Goal: Task Accomplishment & Management: Manage account settings

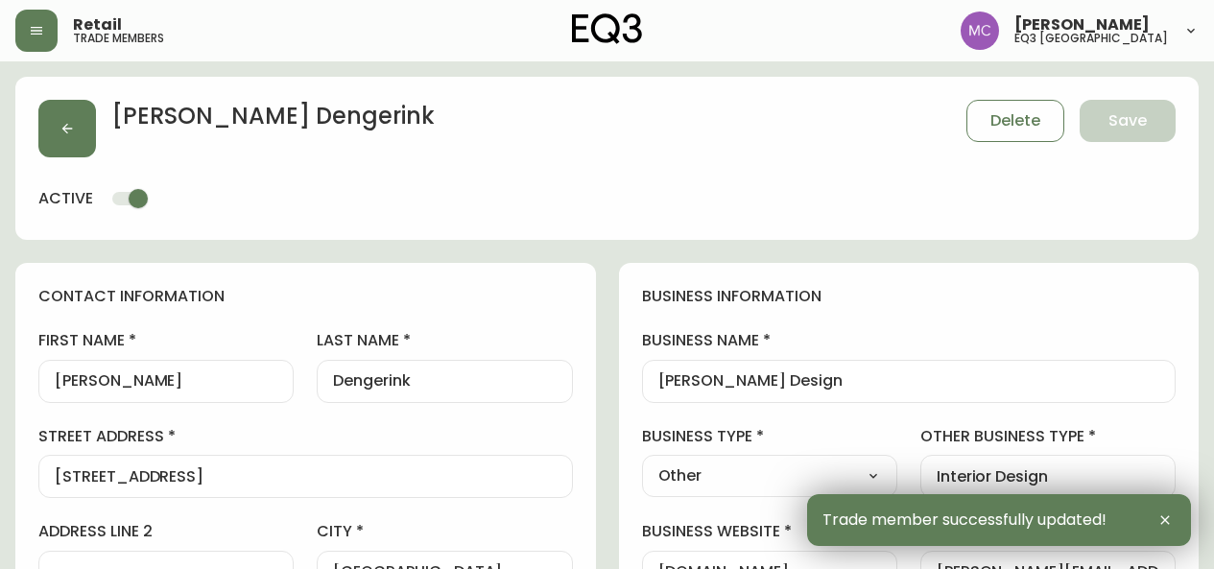
select select "BC"
select select "CA"
select select "CA_EN"
select select "Other"
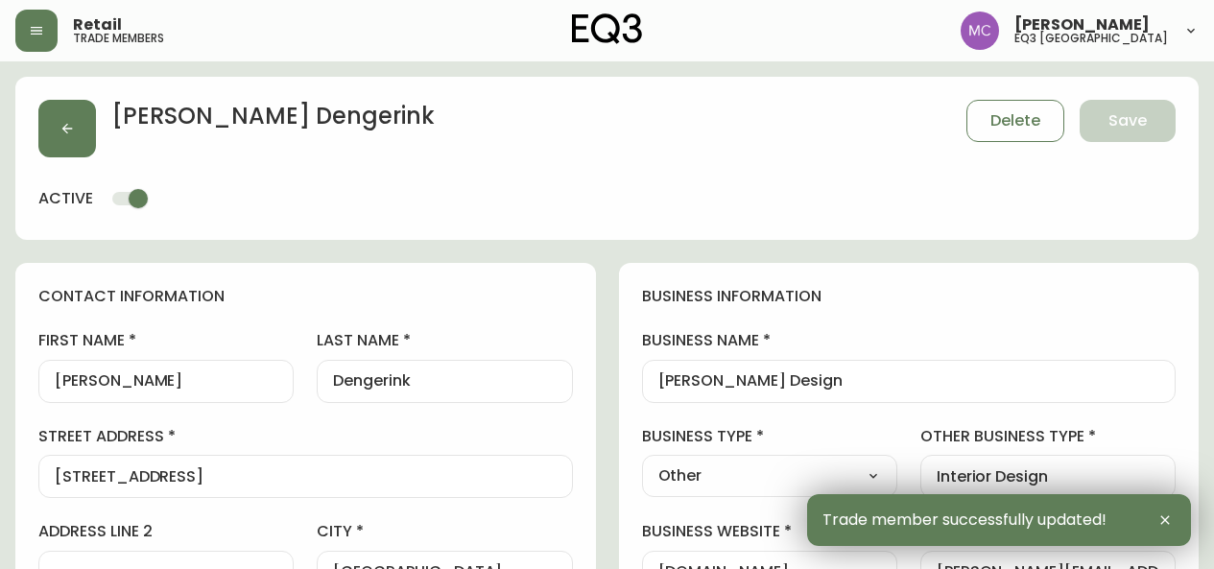
select select "cjw10z96p001r6gs00juufhhe"
select select "false"
click at [67, 135] on icon "button" at bounding box center [66, 128] width 15 height 15
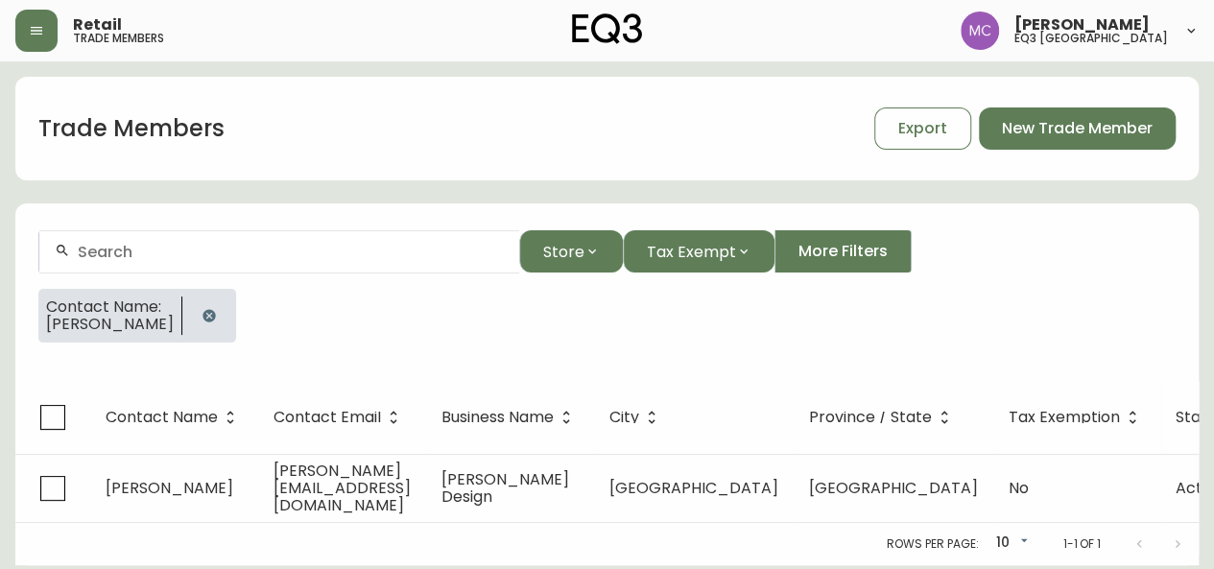
click at [215, 314] on icon "button" at bounding box center [208, 315] width 15 height 15
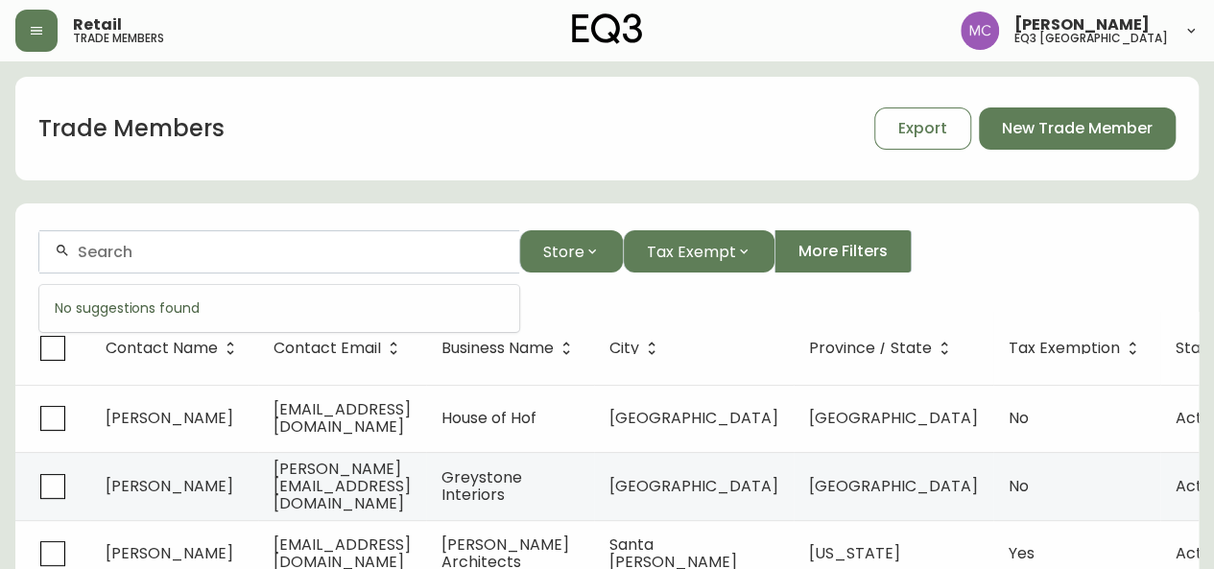
click at [109, 258] on input "text" at bounding box center [291, 252] width 426 height 18
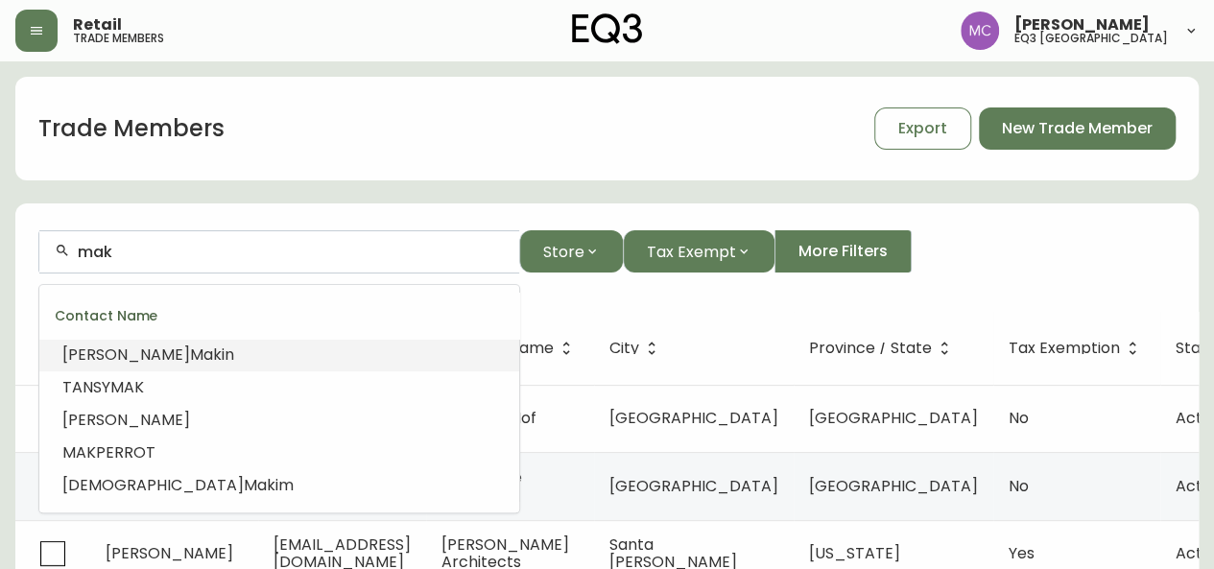
click at [130, 247] on input "mak" at bounding box center [291, 252] width 426 height 18
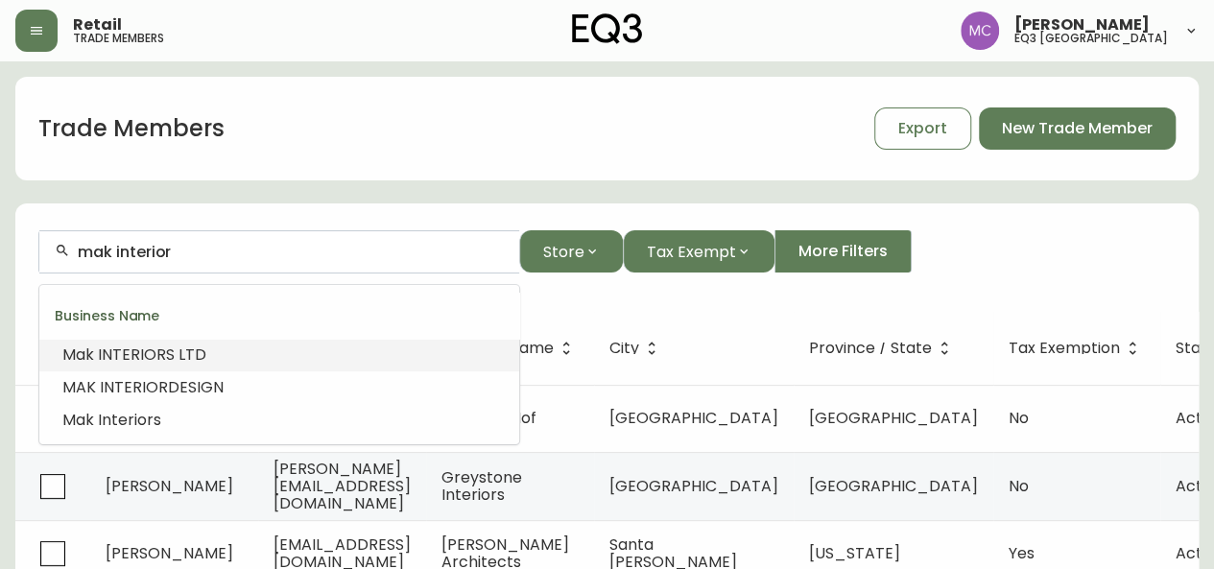
click at [117, 350] on span "INTERIOR" at bounding box center [132, 354] width 68 height 22
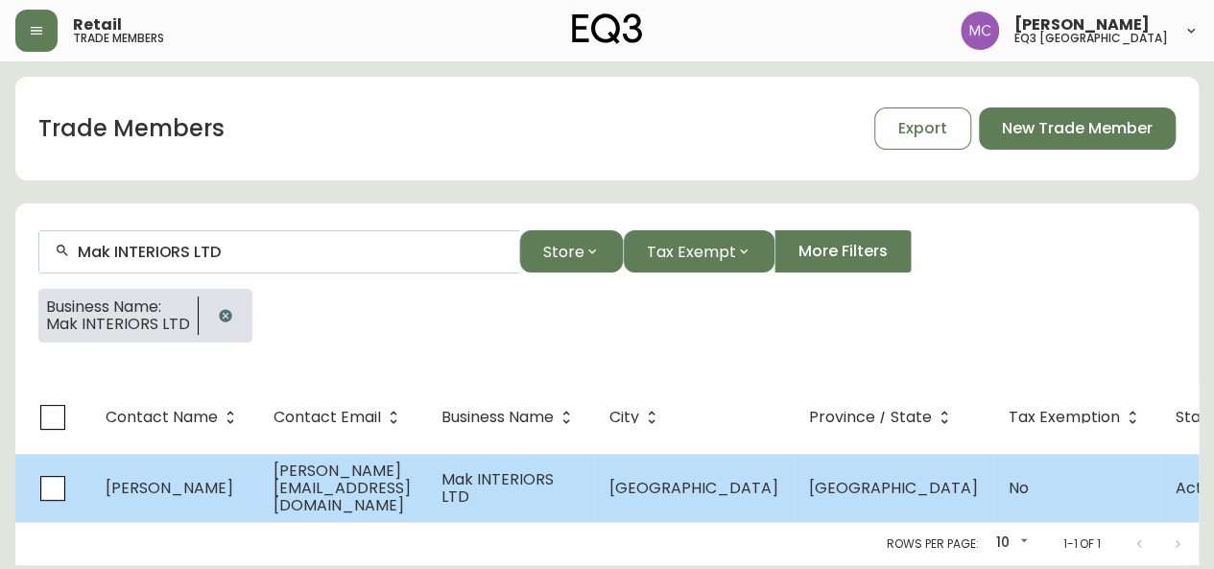
type input "Mak INTERIORS LTD"
click at [189, 475] on td "[PERSON_NAME]" at bounding box center [174, 488] width 168 height 68
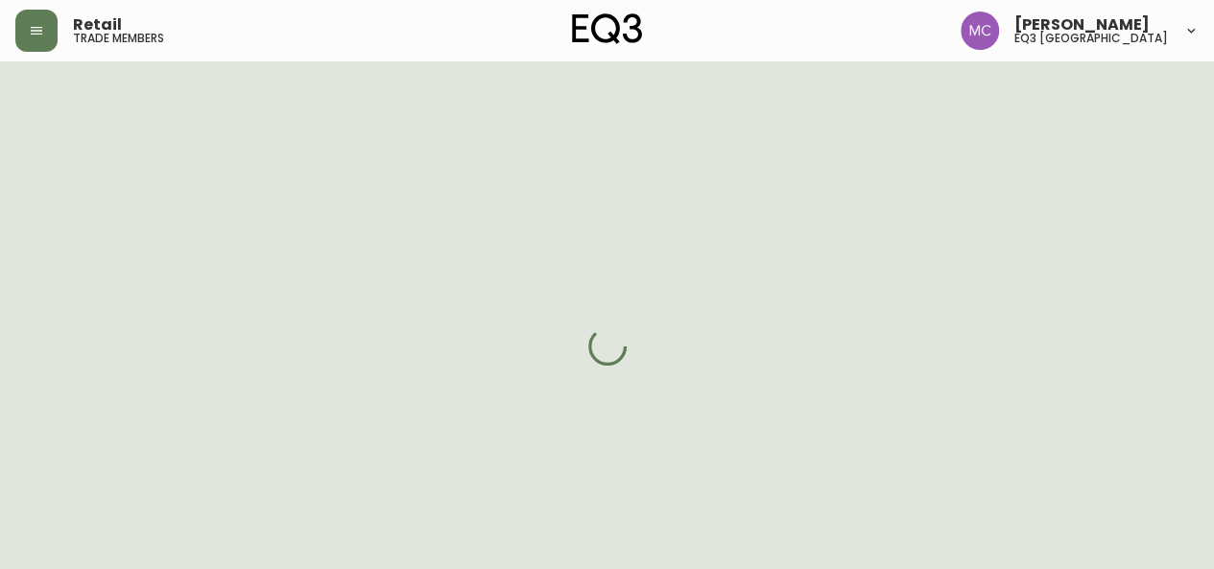
select select "BC"
select select "CA"
select select "CA_EN"
select select "Other"
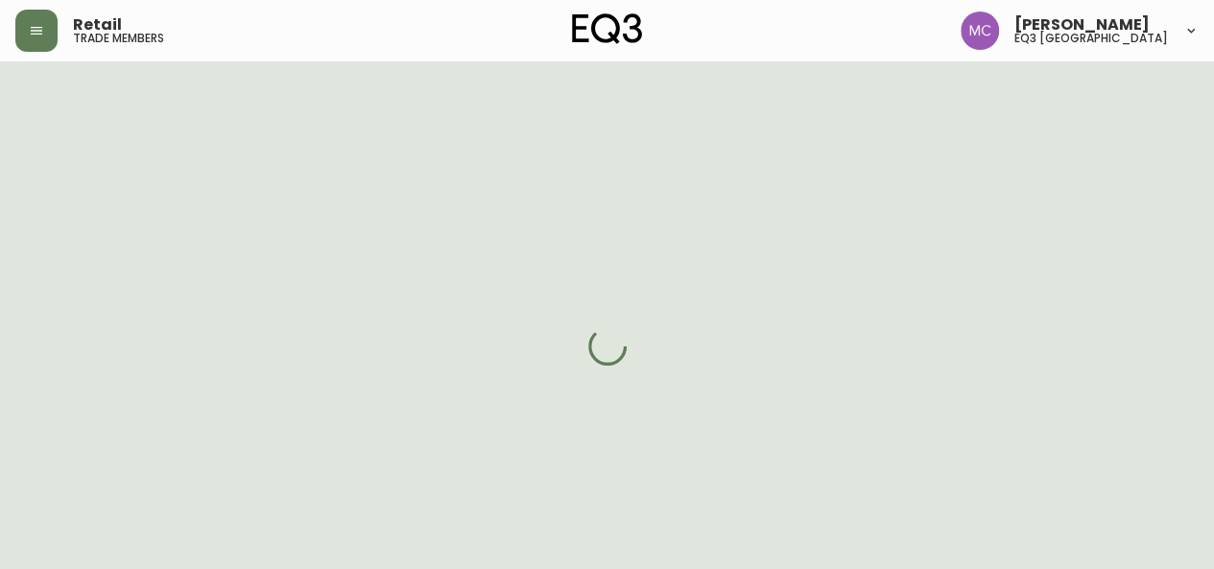
select select "false"
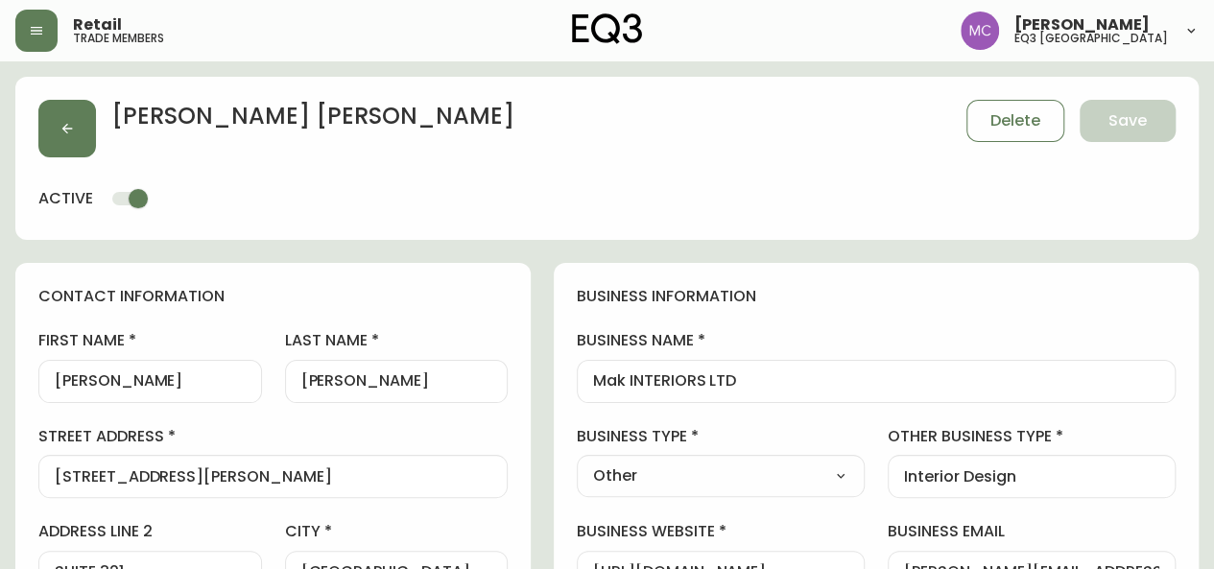
type input "EQ3 [GEOGRAPHIC_DATA]"
select select "cjw10z96p001r6gs00juufhhe"
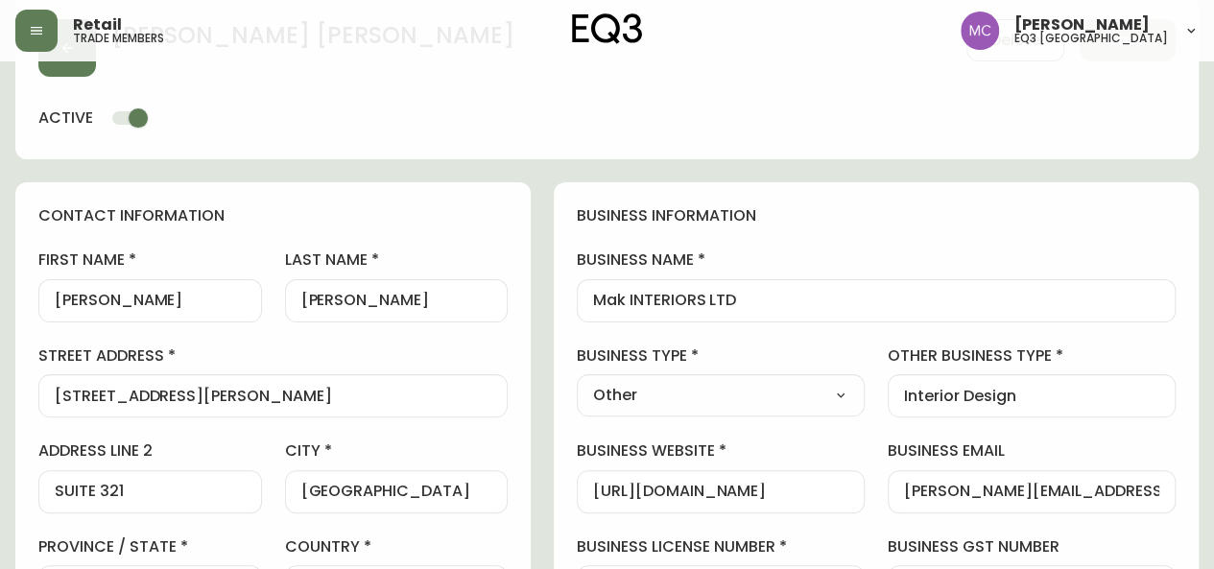
scroll to position [59, 0]
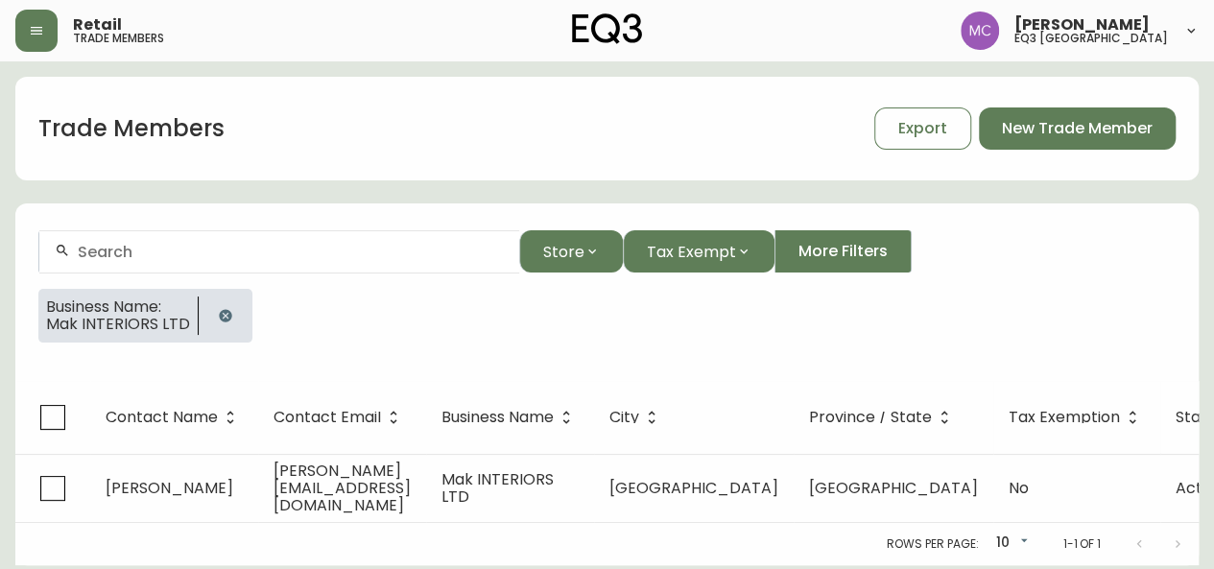
click at [220, 318] on icon "button" at bounding box center [225, 315] width 12 height 12
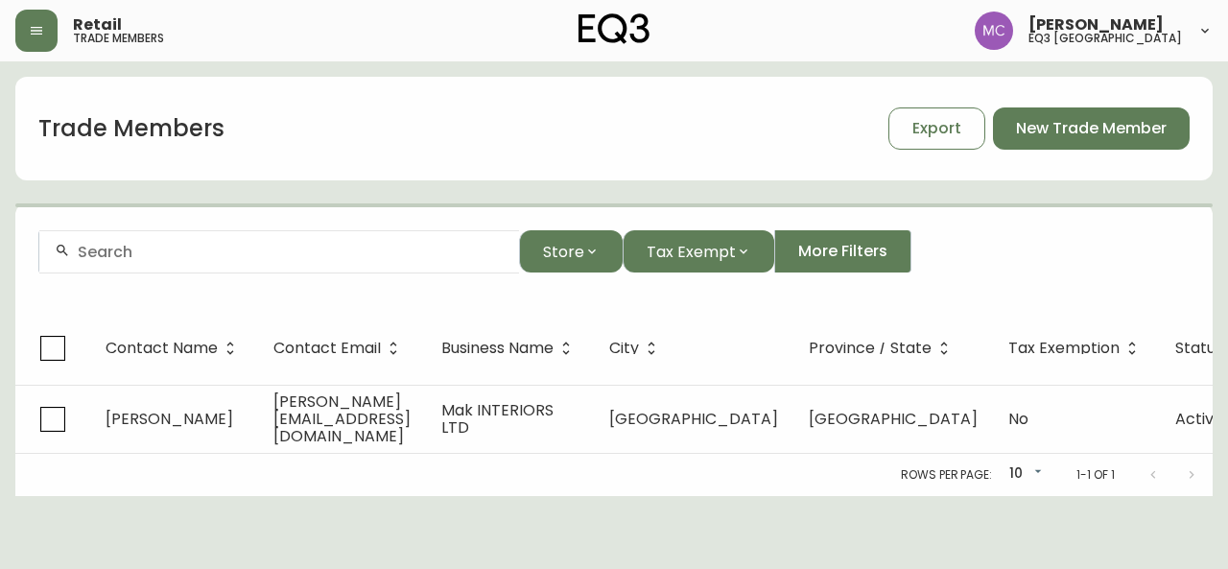
click at [83, 249] on input "text" at bounding box center [291, 252] width 426 height 18
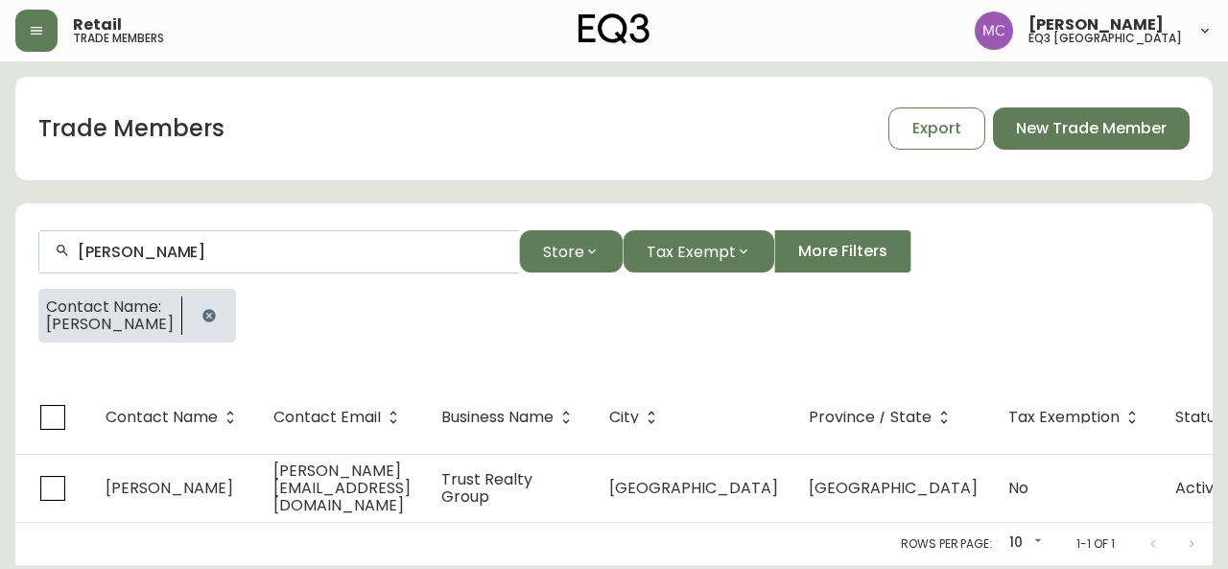
click at [176, 243] on input "[PERSON_NAME]" at bounding box center [291, 252] width 426 height 18
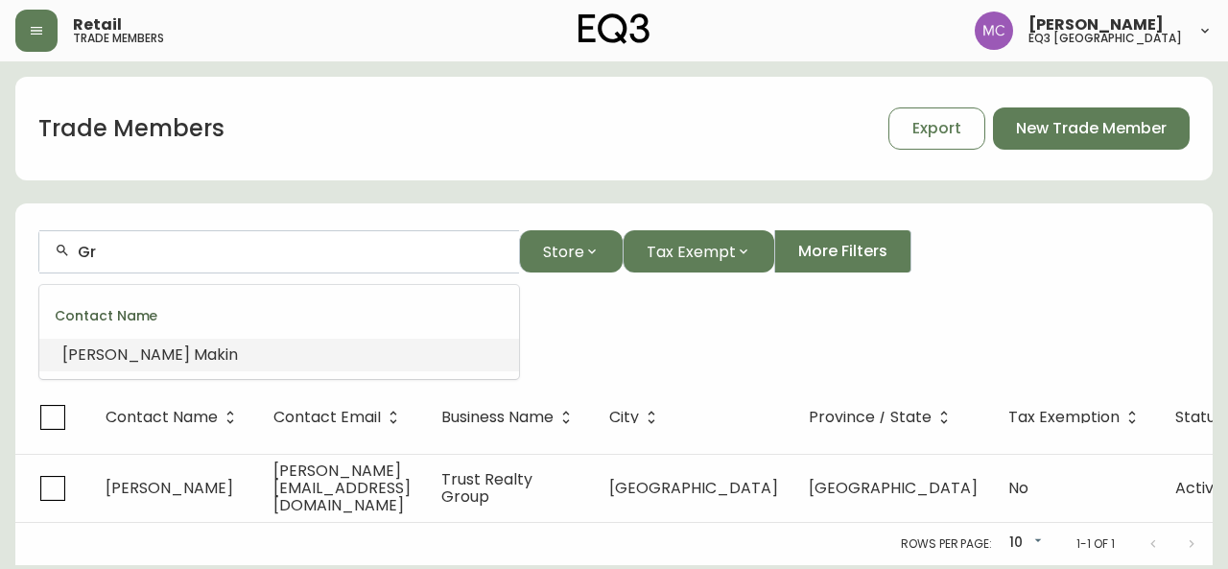
type input "G"
type input "[EMAIL_ADDRESS][DOMAIN_NAME]"
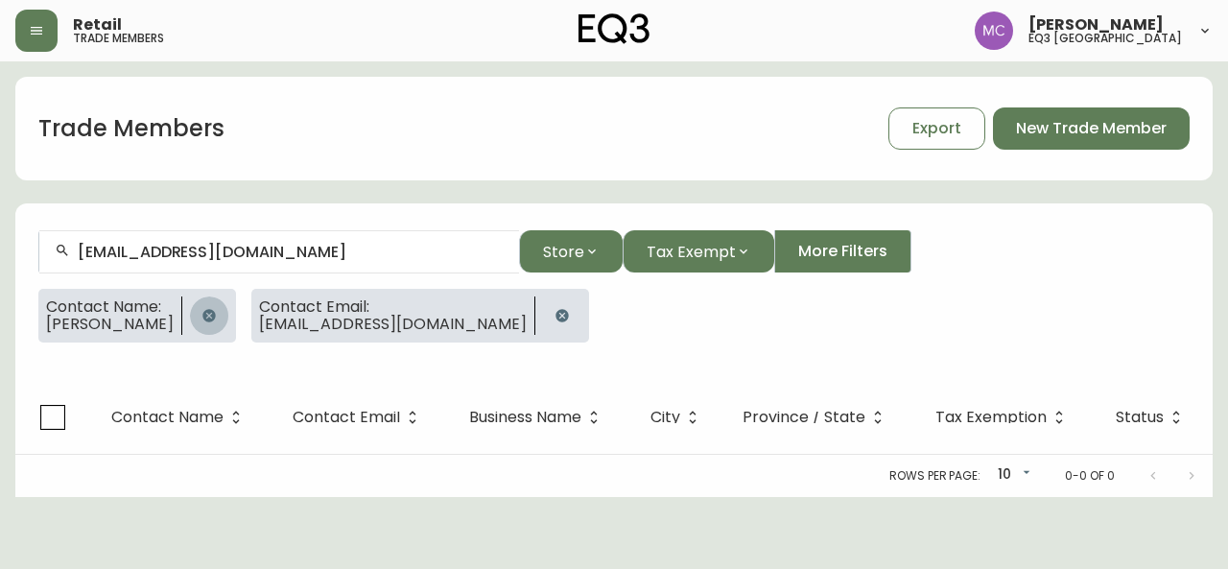
click at [190, 319] on button "button" at bounding box center [209, 315] width 38 height 38
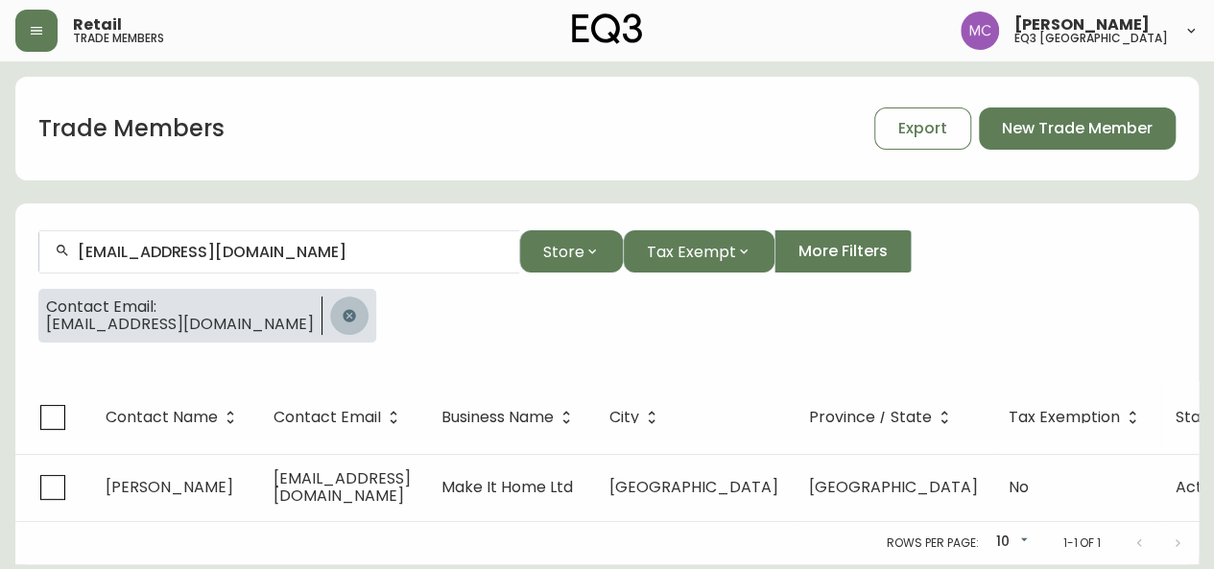
click at [343, 311] on icon "button" at bounding box center [349, 315] width 12 height 12
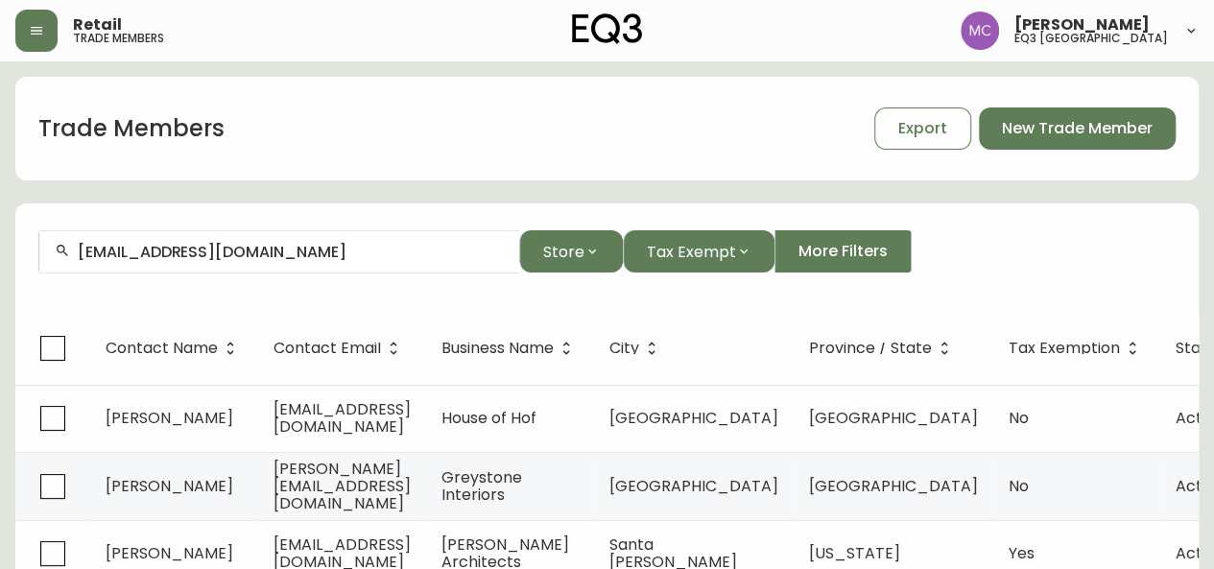
click at [295, 256] on input "[EMAIL_ADDRESS][DOMAIN_NAME]" at bounding box center [291, 252] width 426 height 18
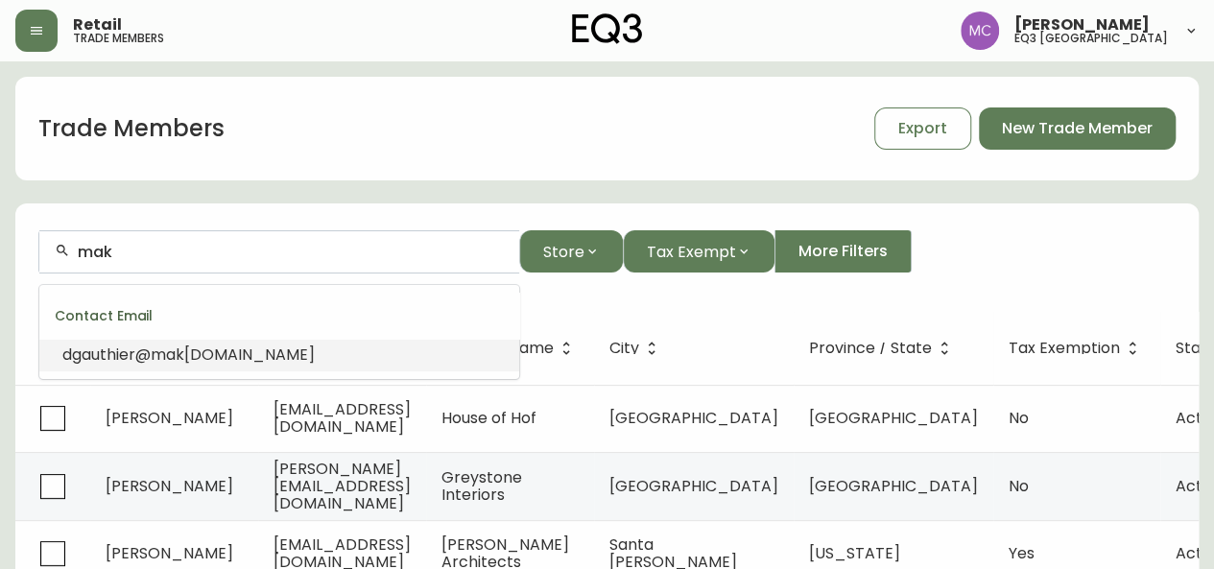
type input "[EMAIL_ADDRESS][DOMAIN_NAME]"
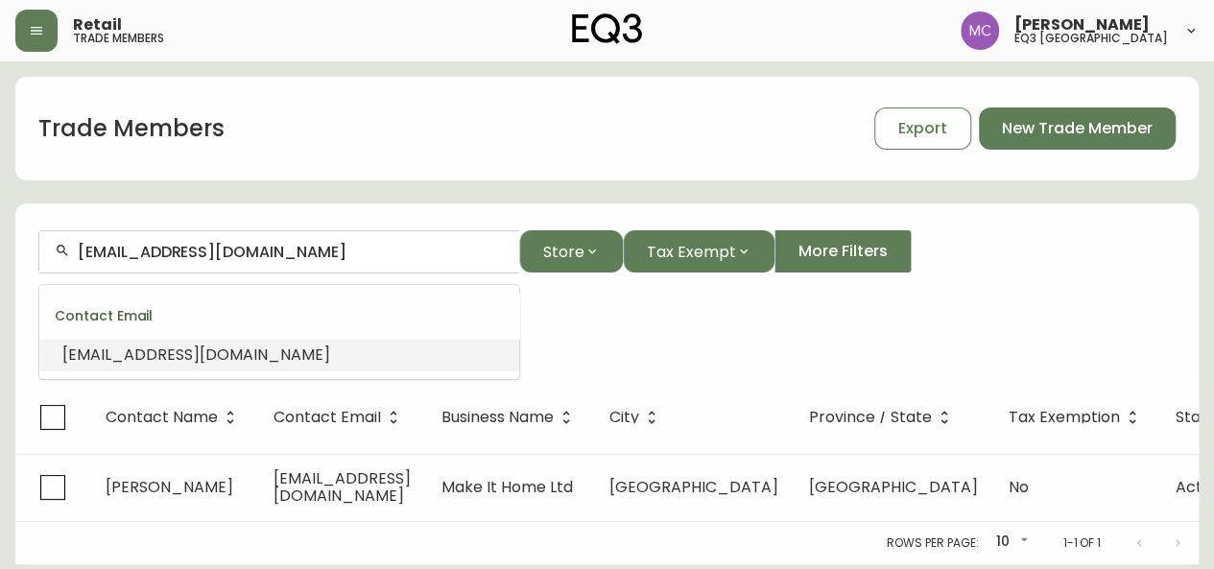
drag, startPoint x: 317, startPoint y: 250, endPoint x: 8, endPoint y: 247, distance: 309.0
click at [8, 247] on main "Trade Members Export New Trade Member [EMAIL_ADDRESS][DOMAIN_NAME] Store Tax Ex…" at bounding box center [607, 312] width 1214 height 503
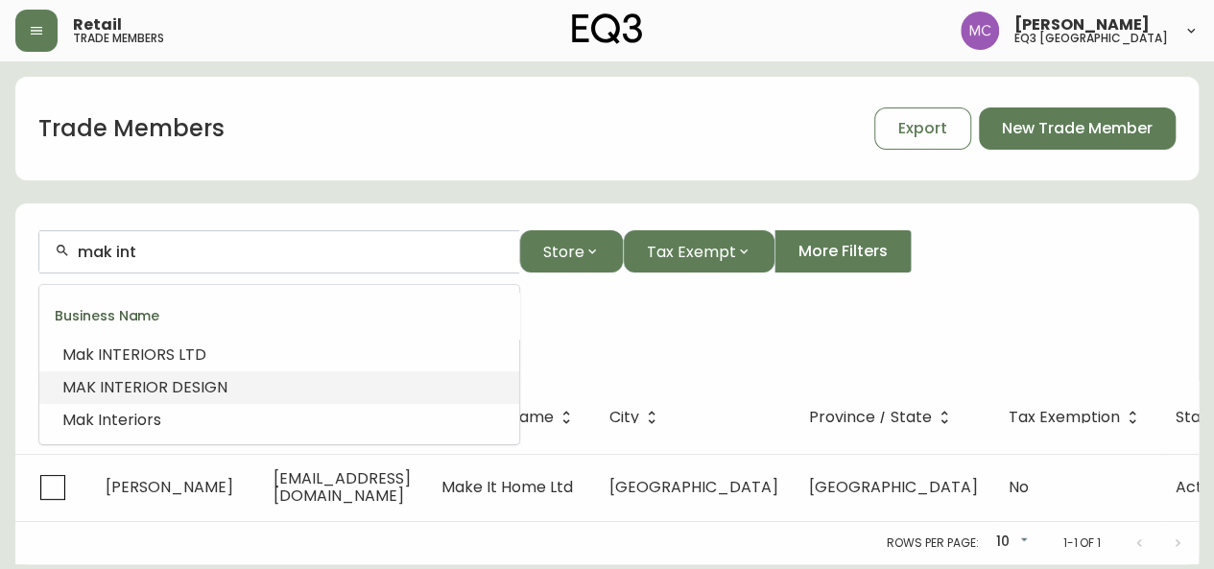
click at [83, 392] on span "MAK" at bounding box center [79, 387] width 34 height 22
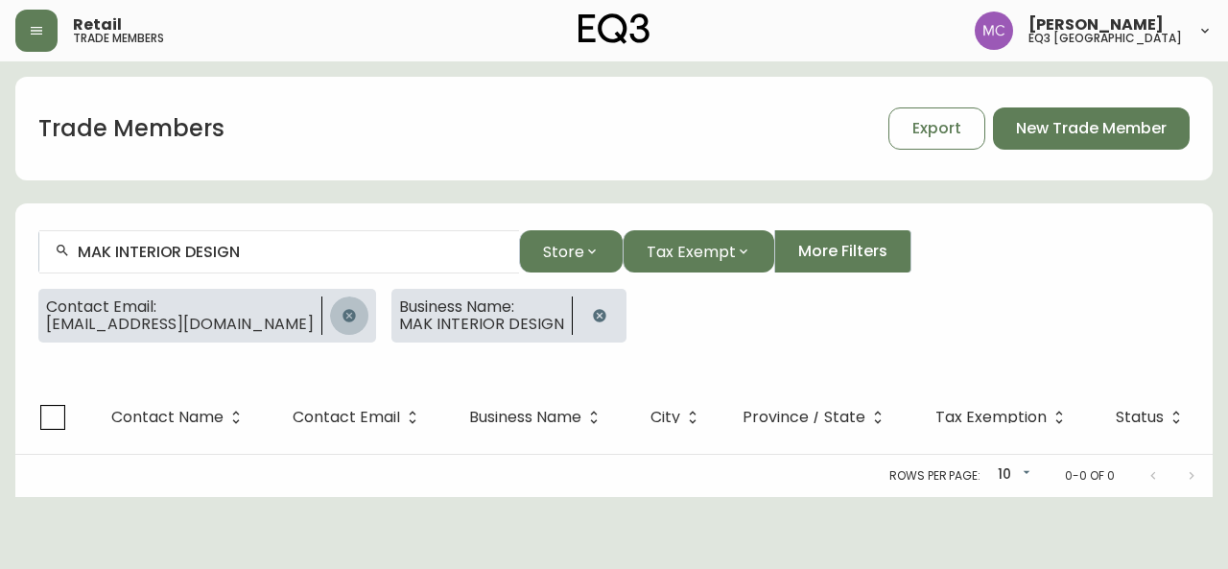
click at [343, 310] on icon "button" at bounding box center [349, 315] width 12 height 12
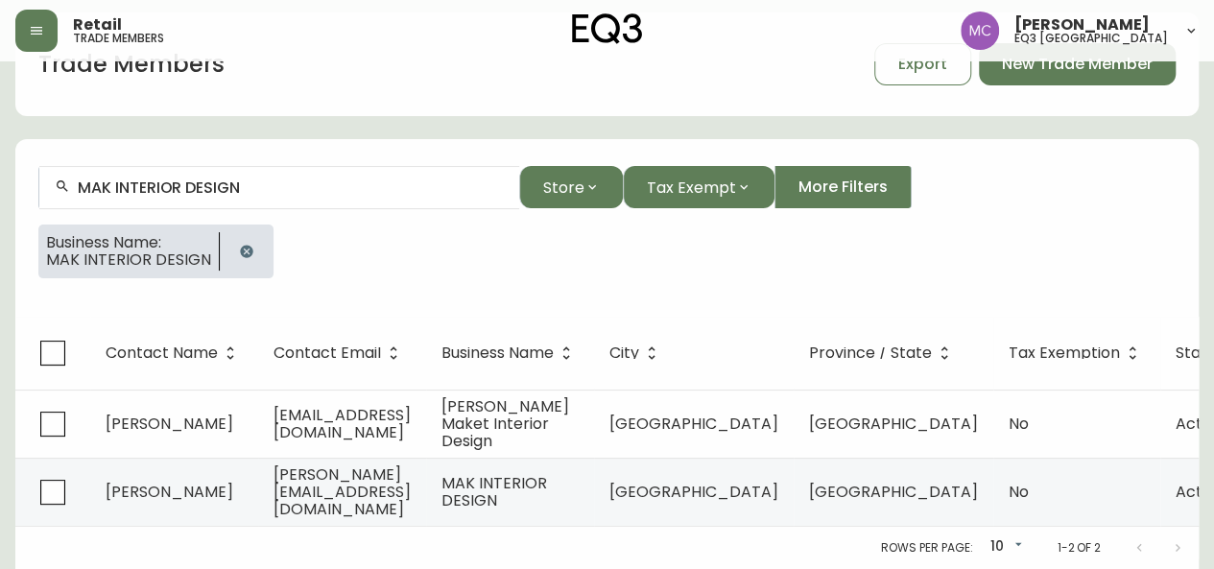
scroll to position [75, 0]
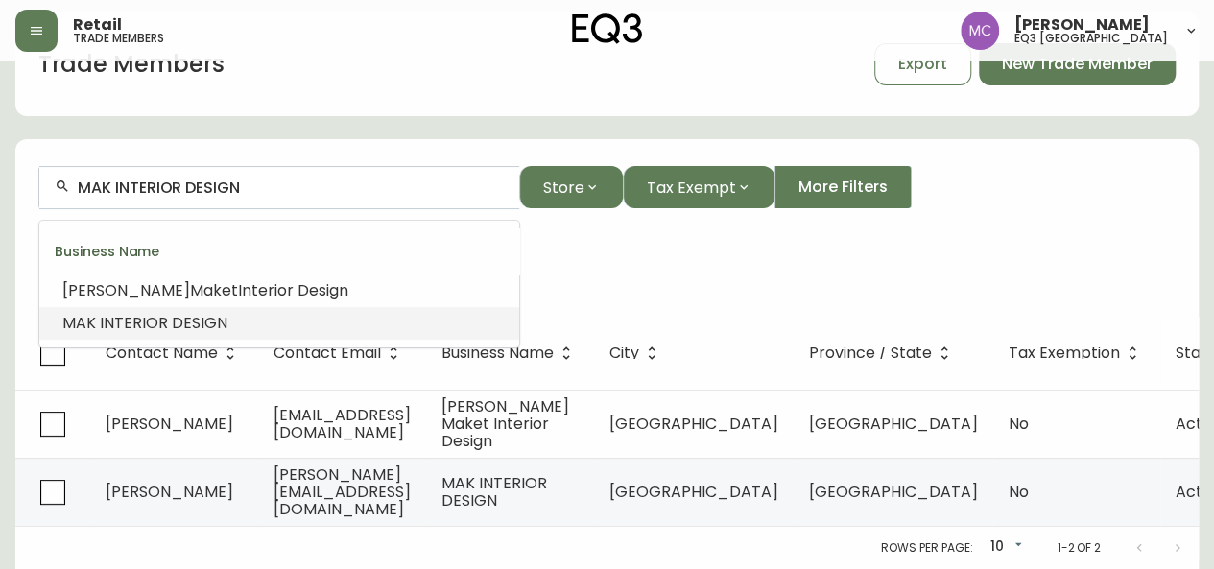
click at [263, 178] on input "MAK INTERIOR DESIGN" at bounding box center [291, 187] width 426 height 18
click at [111, 312] on span "INTERIOR" at bounding box center [134, 323] width 68 height 22
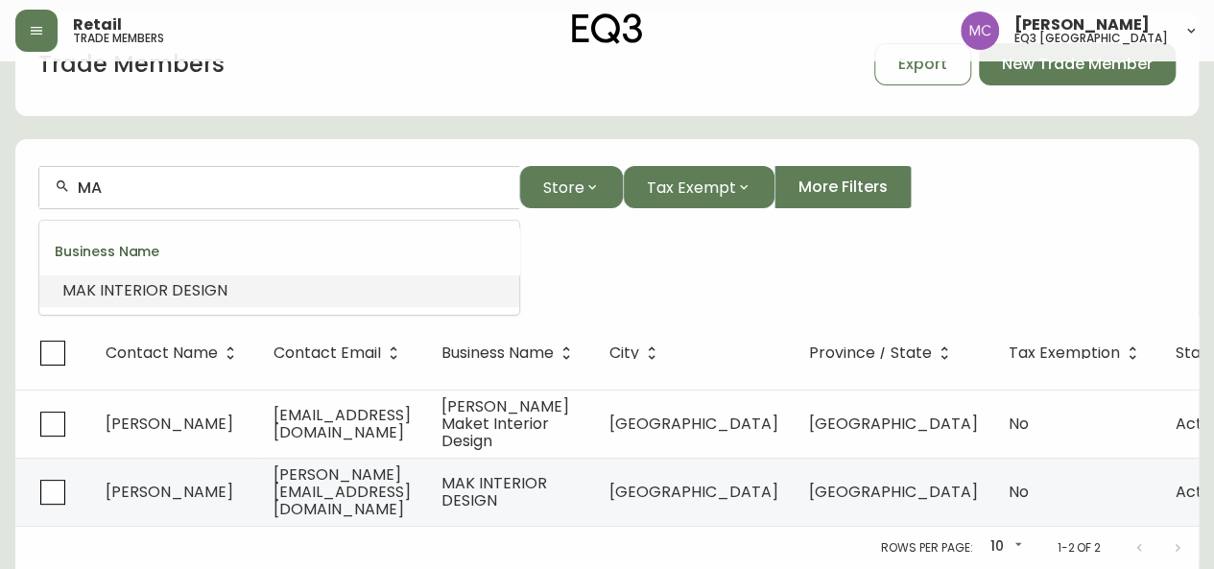
type input "M"
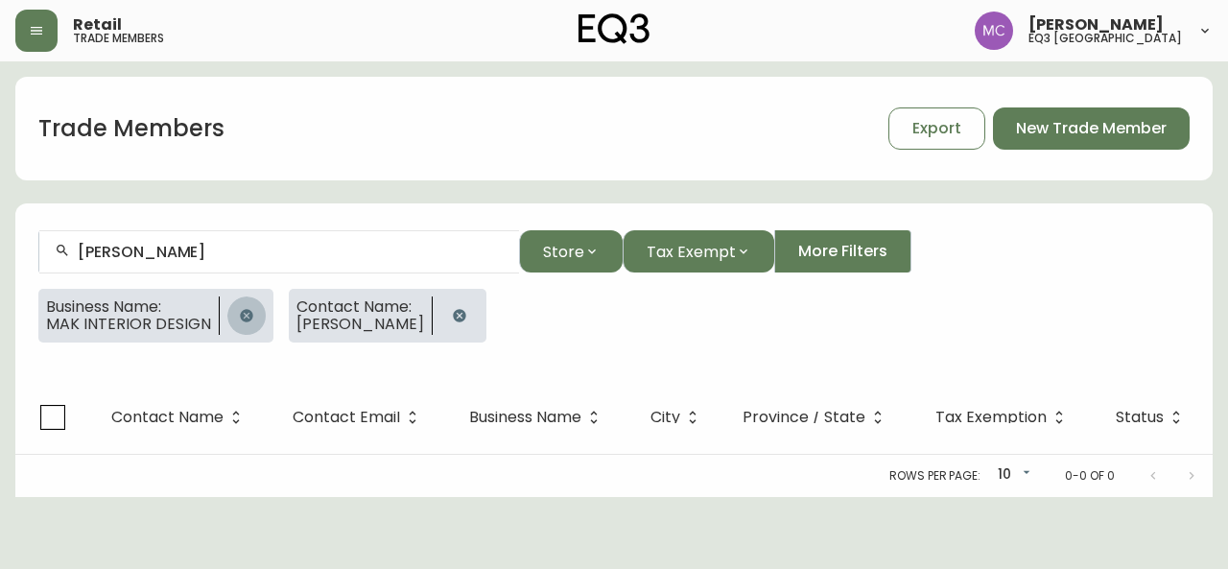
click at [249, 321] on button "button" at bounding box center [246, 315] width 38 height 38
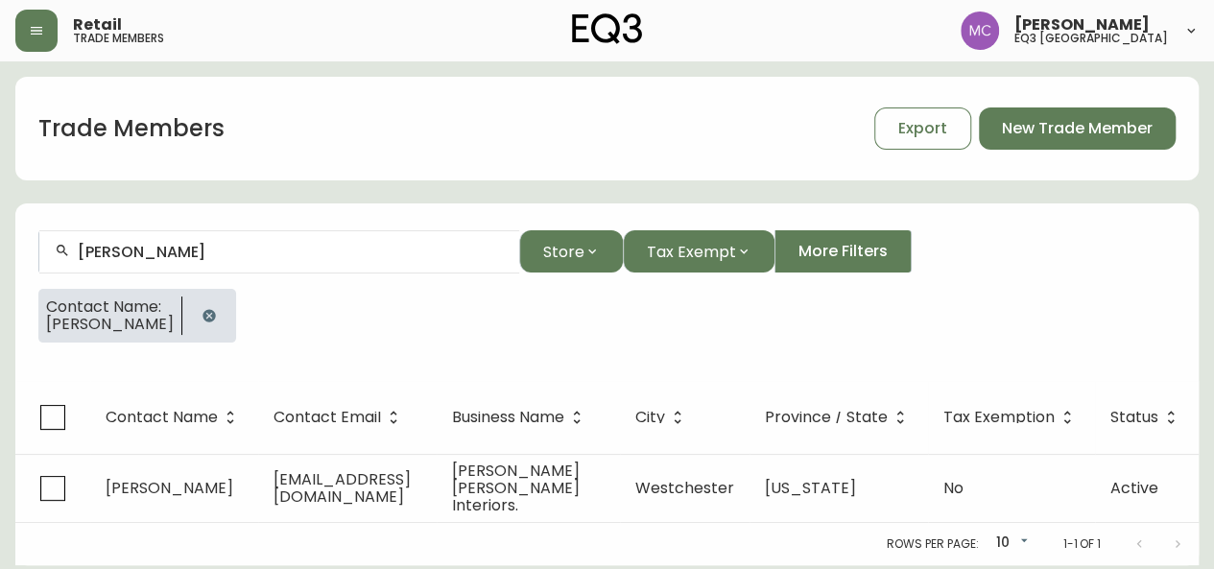
click at [216, 324] on button "button" at bounding box center [209, 315] width 38 height 38
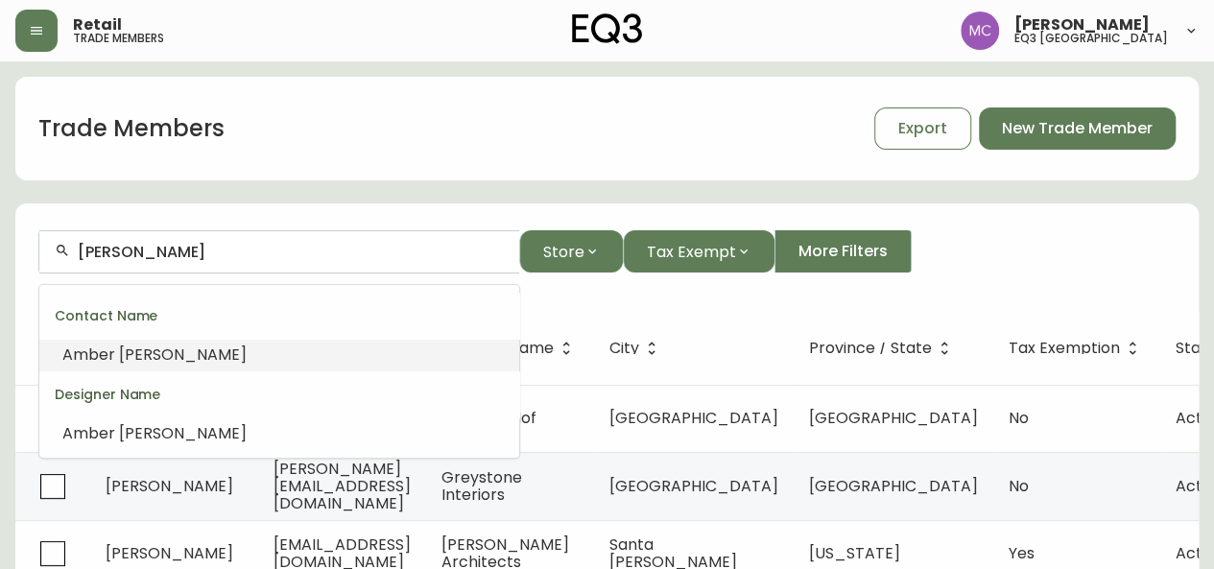
drag, startPoint x: 224, startPoint y: 257, endPoint x: 84, endPoint y: 255, distance: 139.1
click at [84, 255] on input "[PERSON_NAME]" at bounding box center [291, 252] width 426 height 18
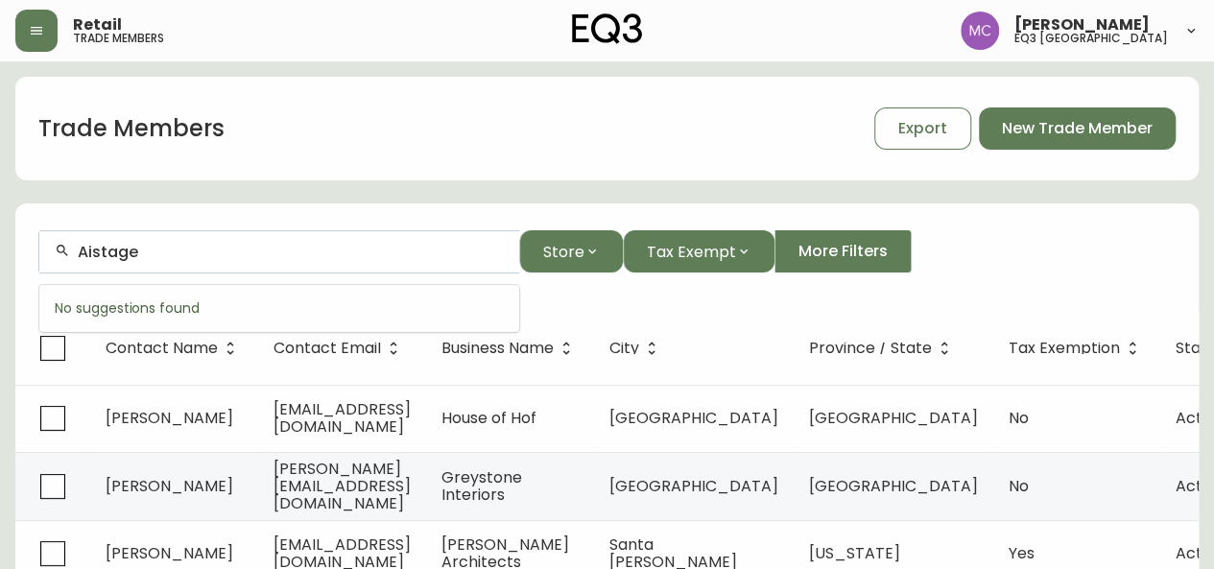
click at [86, 247] on input "Aistage" at bounding box center [291, 252] width 426 height 18
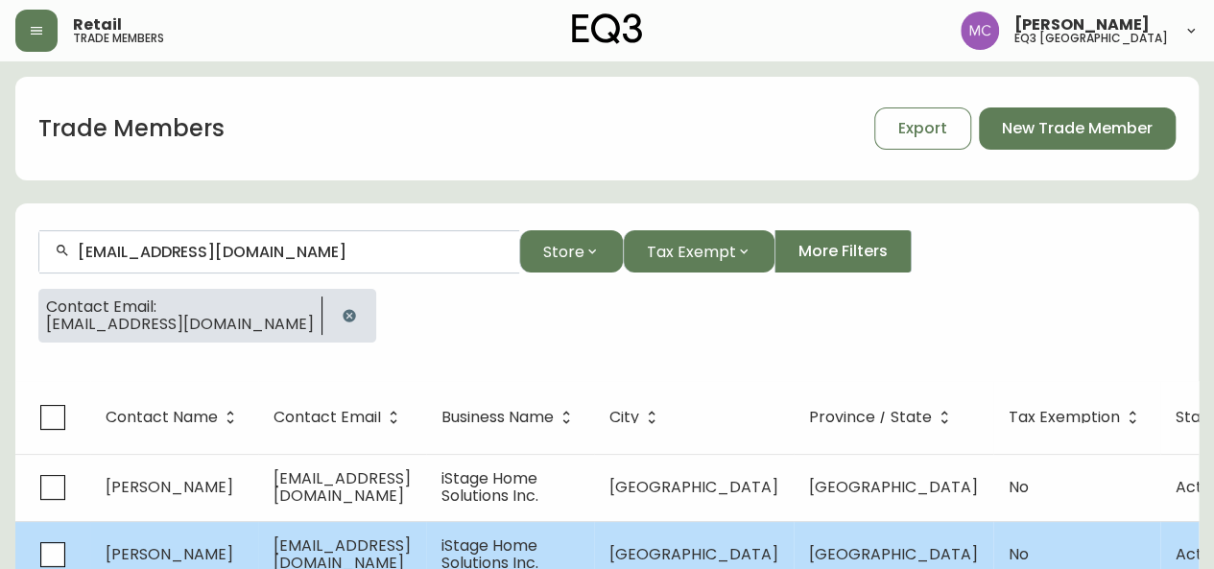
type input "[EMAIL_ADDRESS][DOMAIN_NAME]"
click at [260, 555] on td "[EMAIL_ADDRESS][DOMAIN_NAME]" at bounding box center [342, 554] width 168 height 67
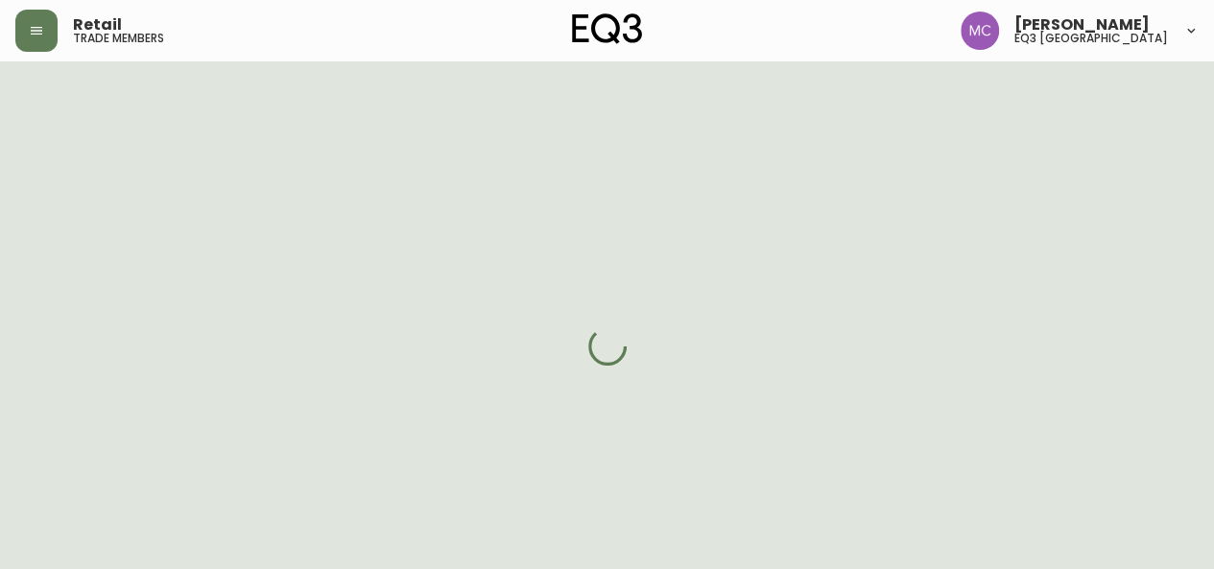
select select "BC"
select select "CA"
select select "CA_EN"
select select "Social Media"
select select "Interior Designer"
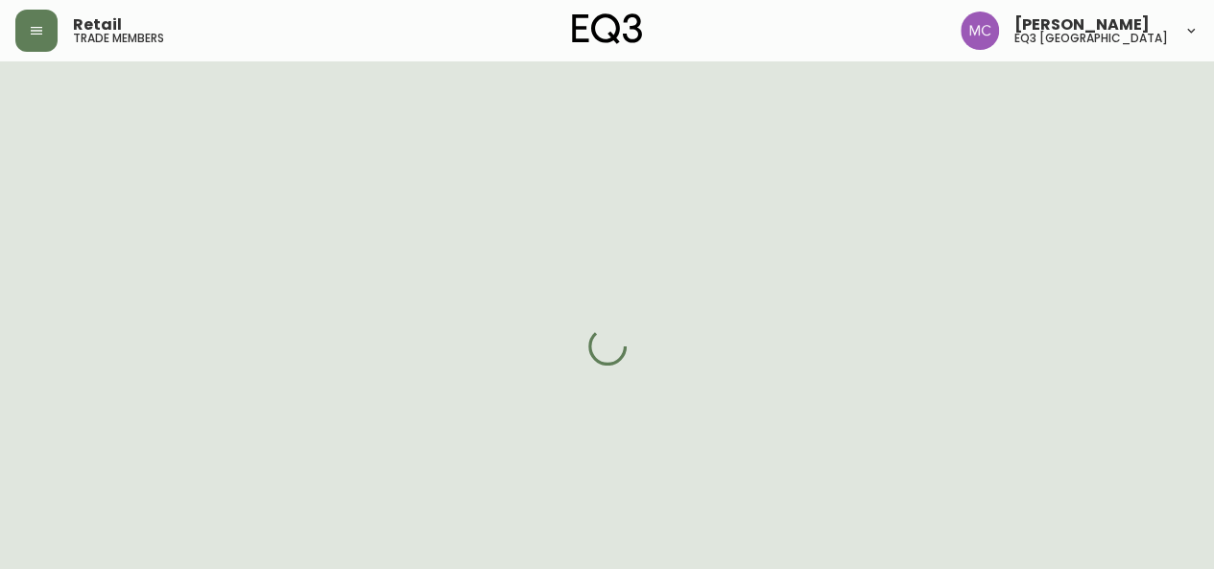
select select "cjw10z96p001r6gs00juufhhe"
select select "false"
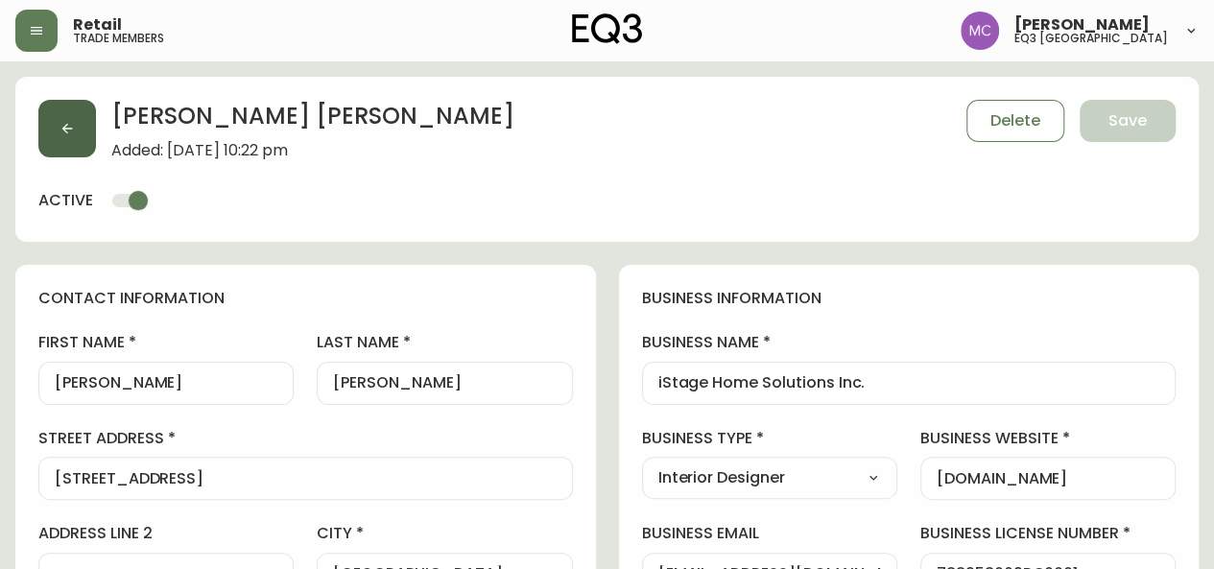
click at [54, 130] on button "button" at bounding box center [67, 129] width 58 height 58
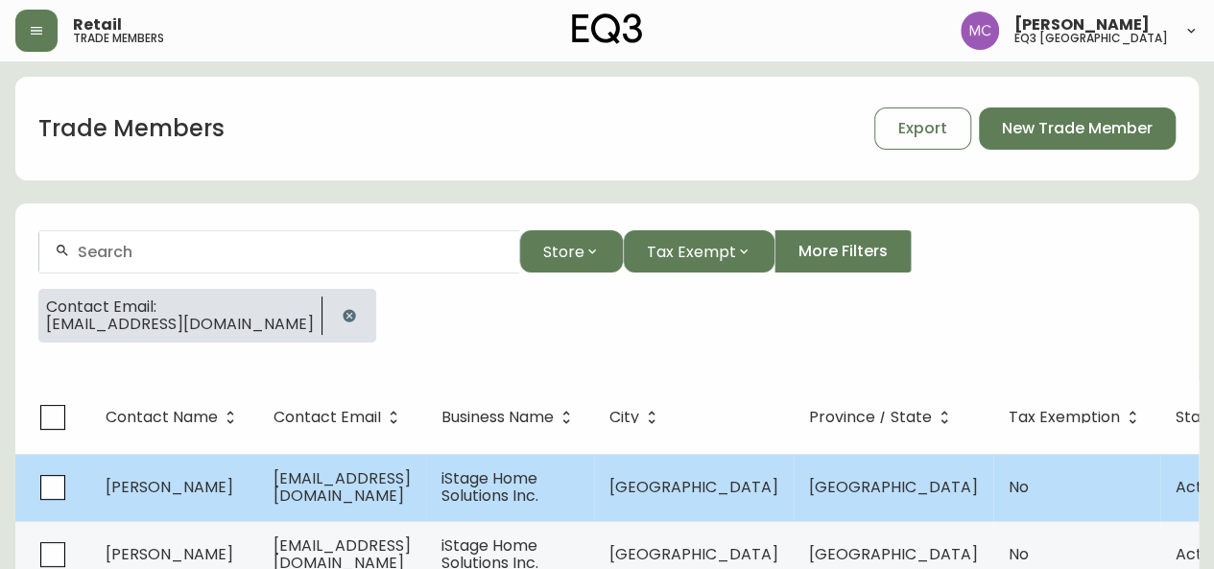
click at [146, 511] on td "[PERSON_NAME]" at bounding box center [174, 487] width 168 height 67
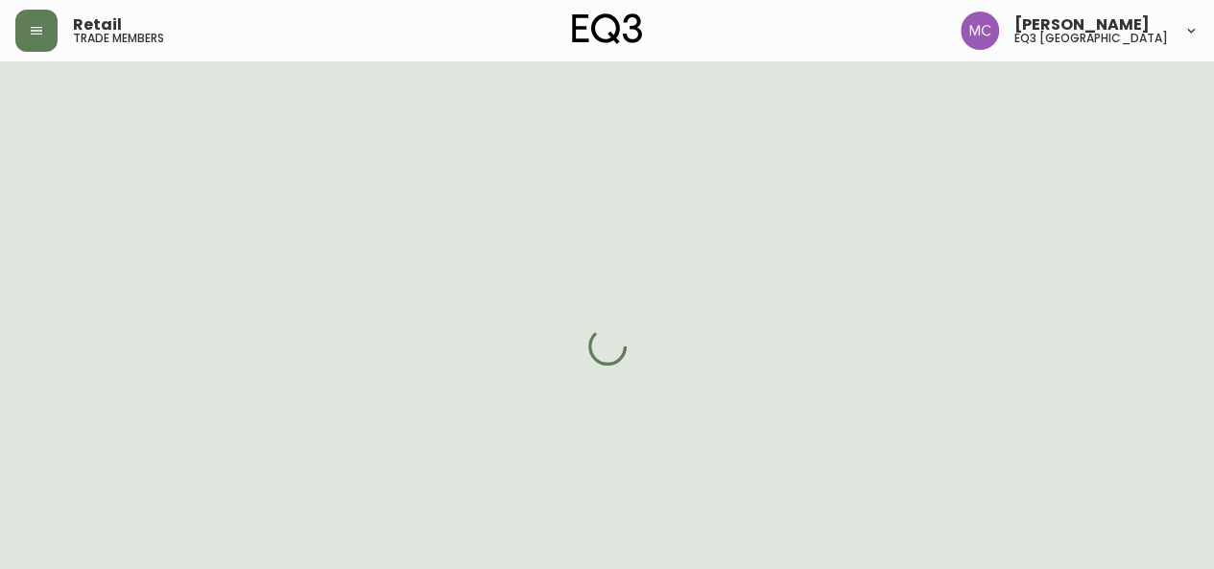
select select "BC"
select select "CA"
select select "CA_EN"
select select "Social Media"
select select "Interior Designer"
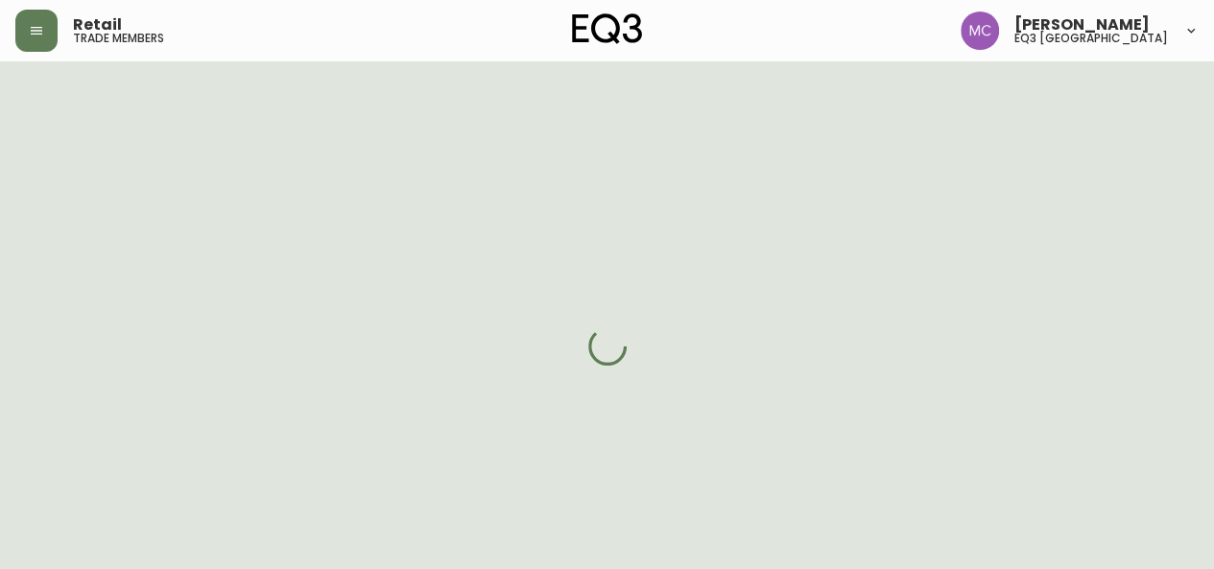
select select "cjw10z96p001r6gs00juufhhe"
select select "false"
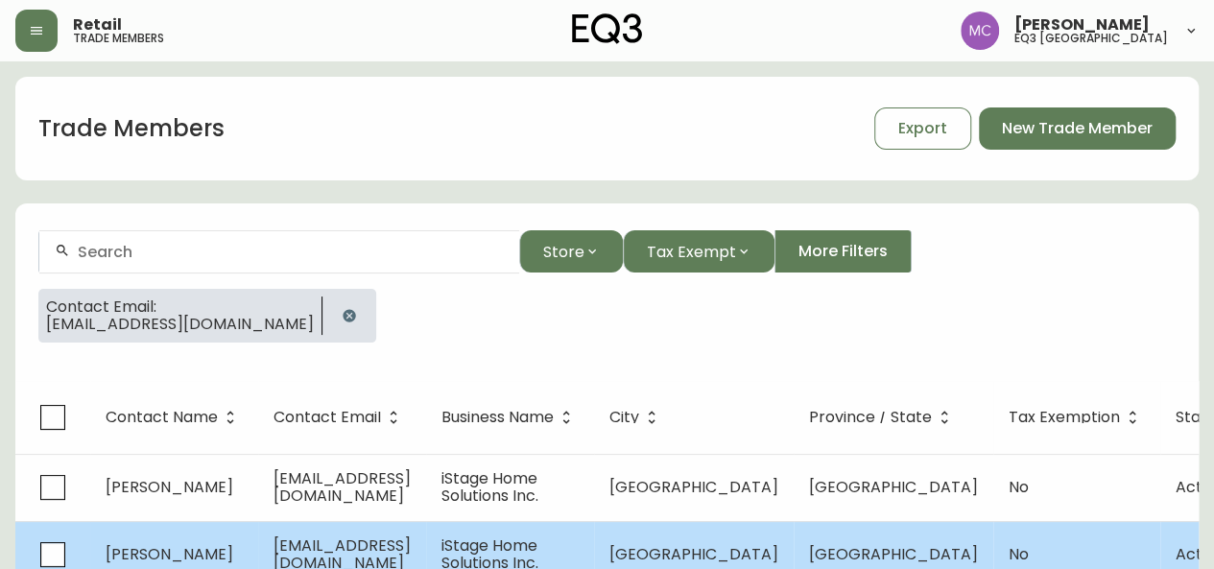
click at [121, 552] on span "[PERSON_NAME]" at bounding box center [170, 554] width 128 height 22
select select "BC"
select select "CA"
select select "CA_EN"
select select "Social Media"
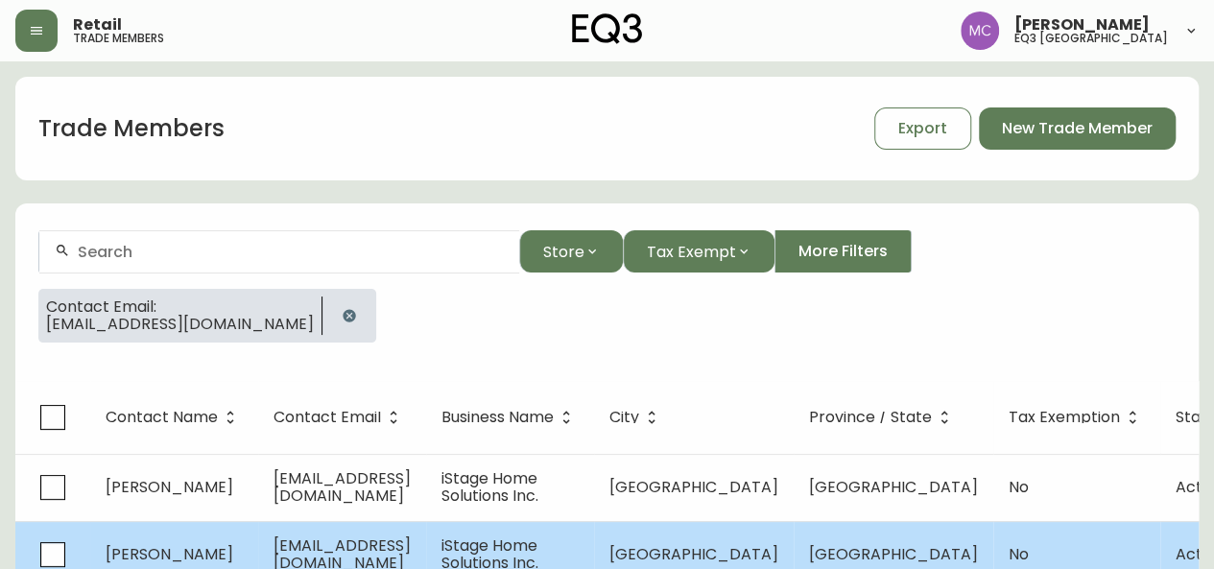
select select "Interior Designer"
select select "false"
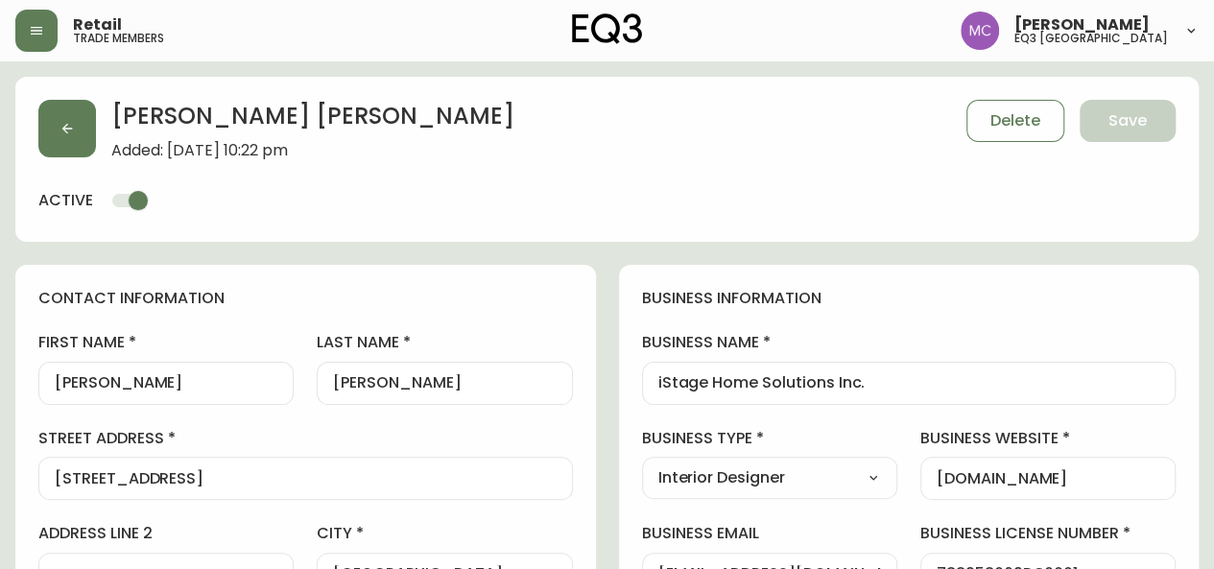
type input "EQ3 [GEOGRAPHIC_DATA]"
select select "cjw10z96p001r6gs00juufhhe"
